Goal: Book appointment/travel/reservation

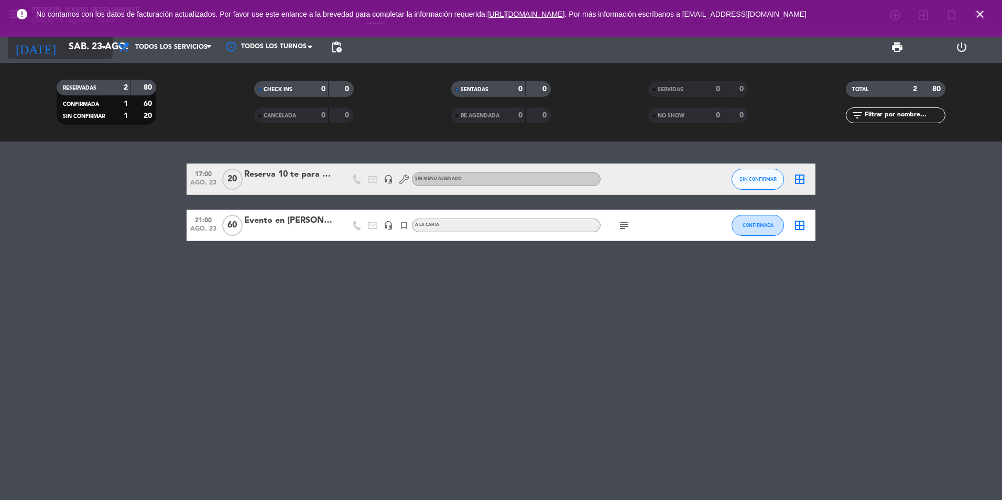
click at [106, 42] on icon "arrow_drop_down" at bounding box center [103, 47] width 13 height 13
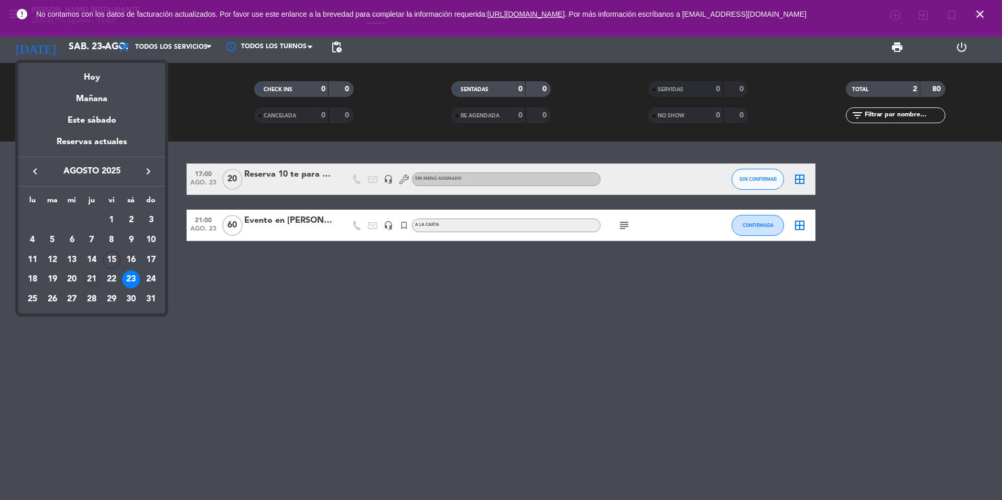
click at [93, 281] on div "21" at bounding box center [92, 279] width 18 height 18
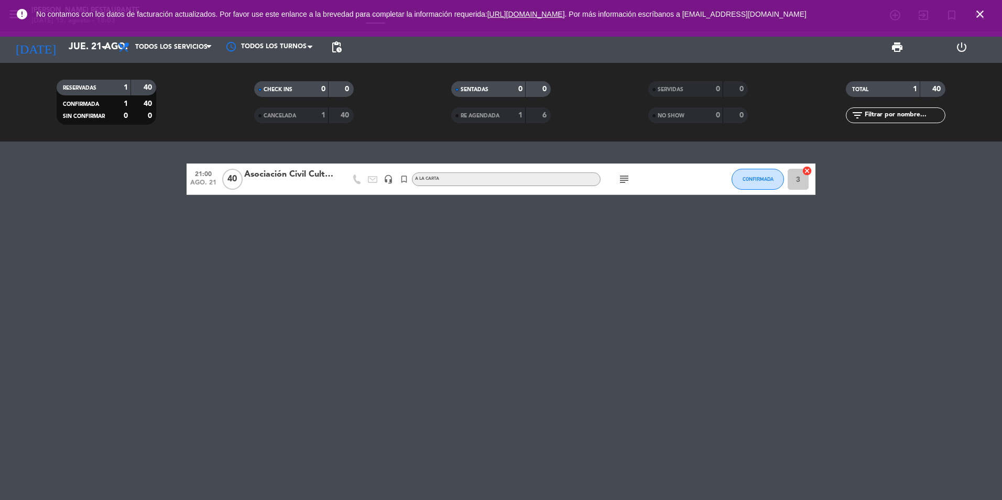
click at [620, 180] on icon "subject" at bounding box center [624, 179] width 13 height 13
click at [622, 174] on icon "subject" at bounding box center [624, 179] width 13 height 13
click at [616, 296] on div "21:00 [DATE] Asociación Civil Cultural headset_mic turned_in_not A LA CARTA sub…" at bounding box center [501, 320] width 1002 height 358
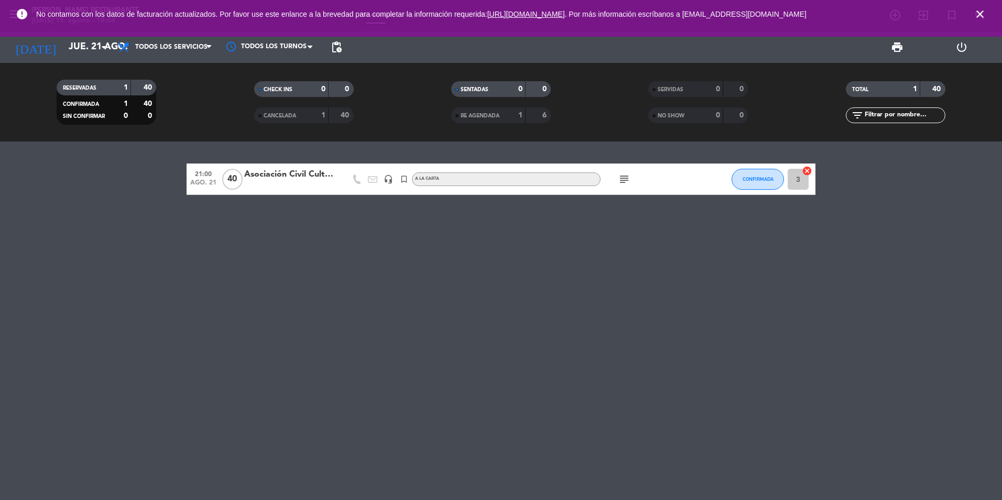
click at [627, 179] on icon "subject" at bounding box center [624, 179] width 13 height 13
click at [87, 48] on input "jue. 21 ago." at bounding box center [124, 47] width 122 height 21
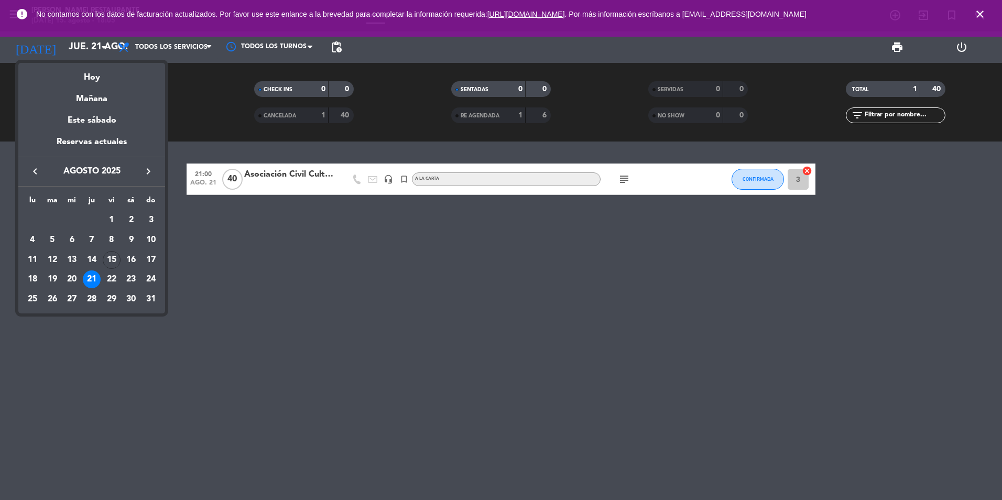
click at [279, 215] on div at bounding box center [501, 250] width 1002 height 500
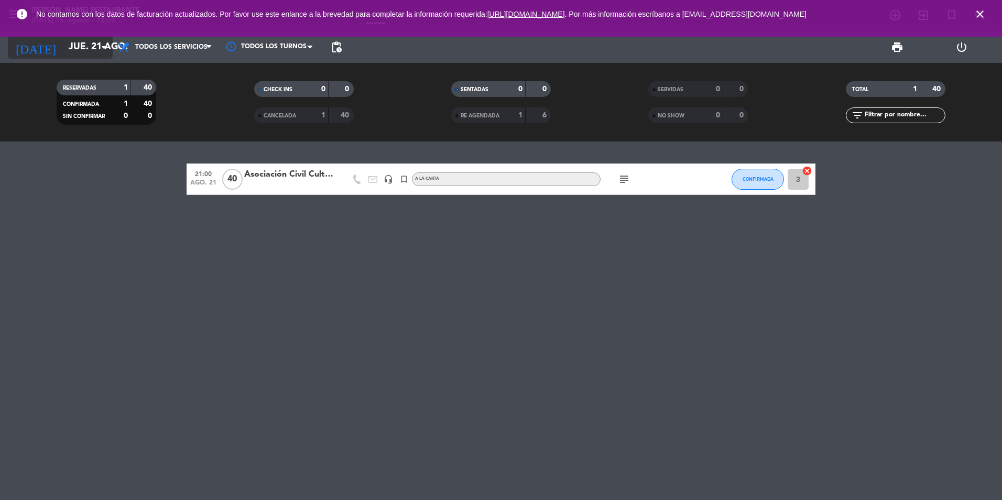
click at [67, 45] on input "jue. 21 ago." at bounding box center [124, 47] width 122 height 21
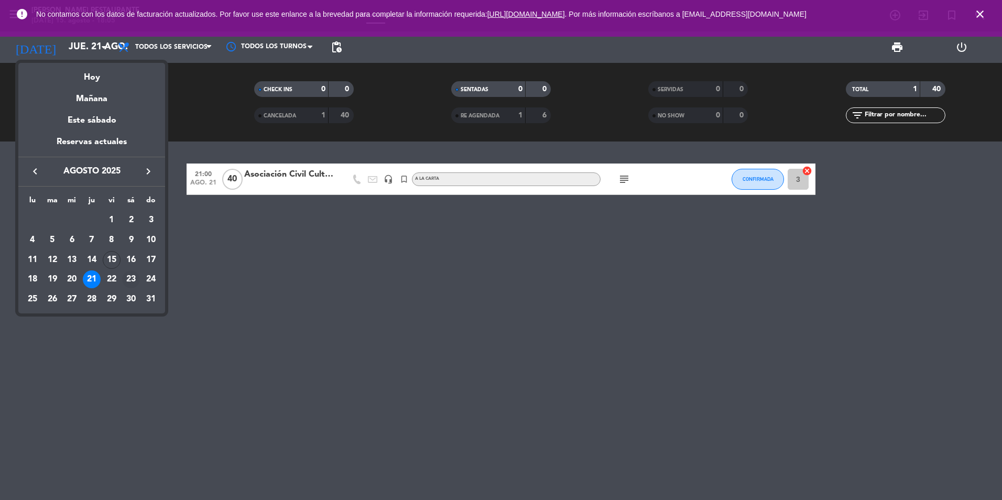
click at [135, 276] on div "23" at bounding box center [131, 279] width 18 height 18
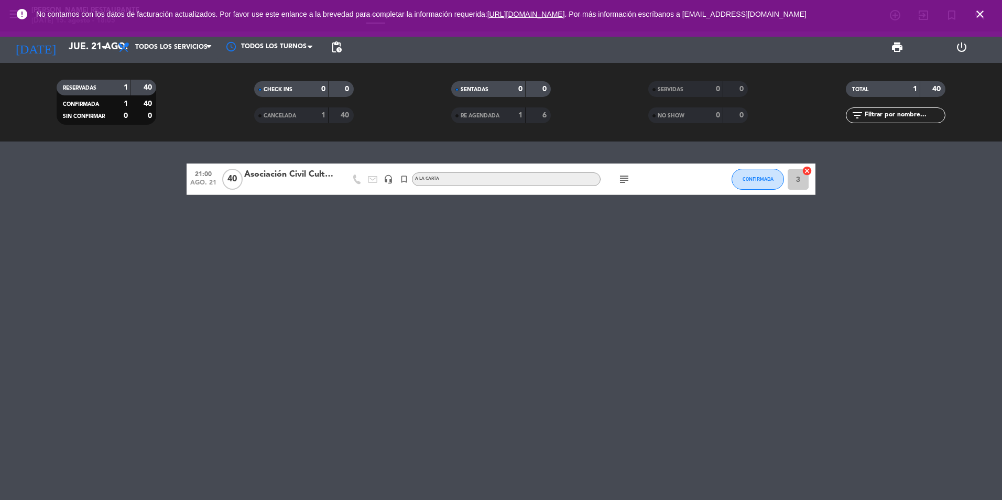
type input "sáb. 23 ago."
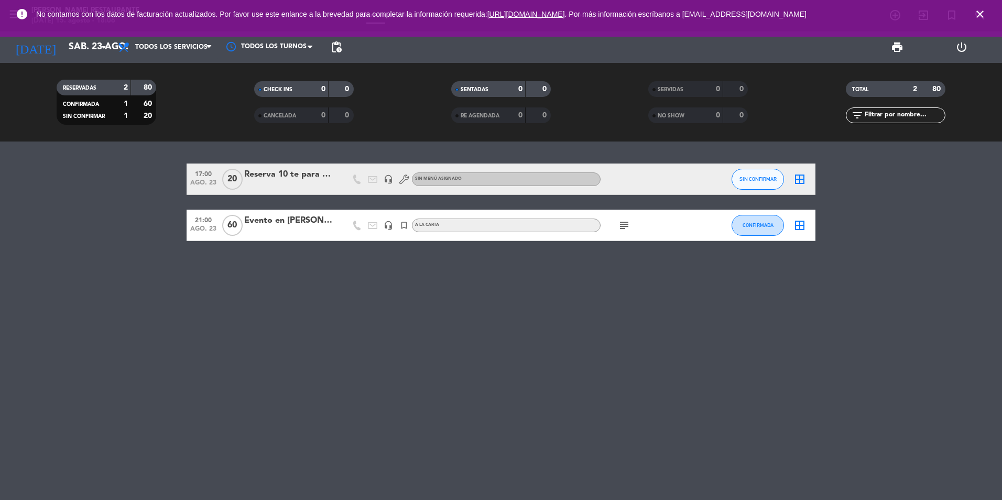
click at [690, 192] on div at bounding box center [647, 178] width 94 height 31
click at [681, 177] on div at bounding box center [647, 178] width 94 height 31
click at [290, 190] on div "17:00 [DATE] Reserva 10 te para dos headset_mic Sin menú asignado SIN CONFIRMAR…" at bounding box center [501, 178] width 629 height 31
click at [264, 180] on div "Reserva 10 te para dos" at bounding box center [288, 175] width 89 height 14
